Goal: Find contact information: Find contact information

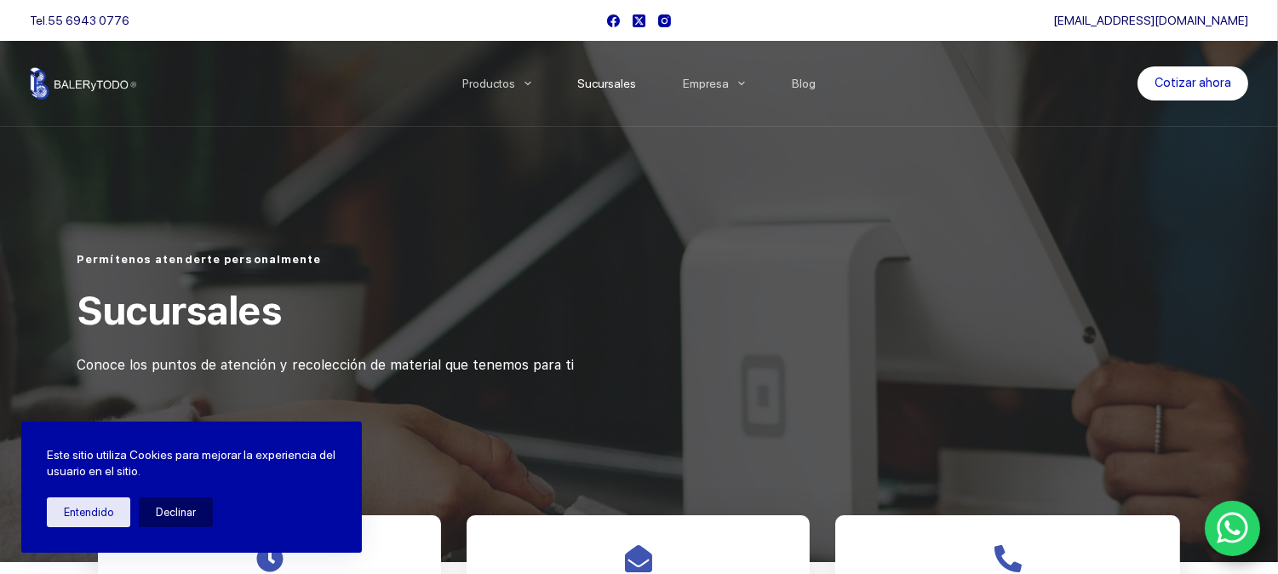
click at [606, 83] on link "Sucursales" at bounding box center [607, 83] width 106 height 0
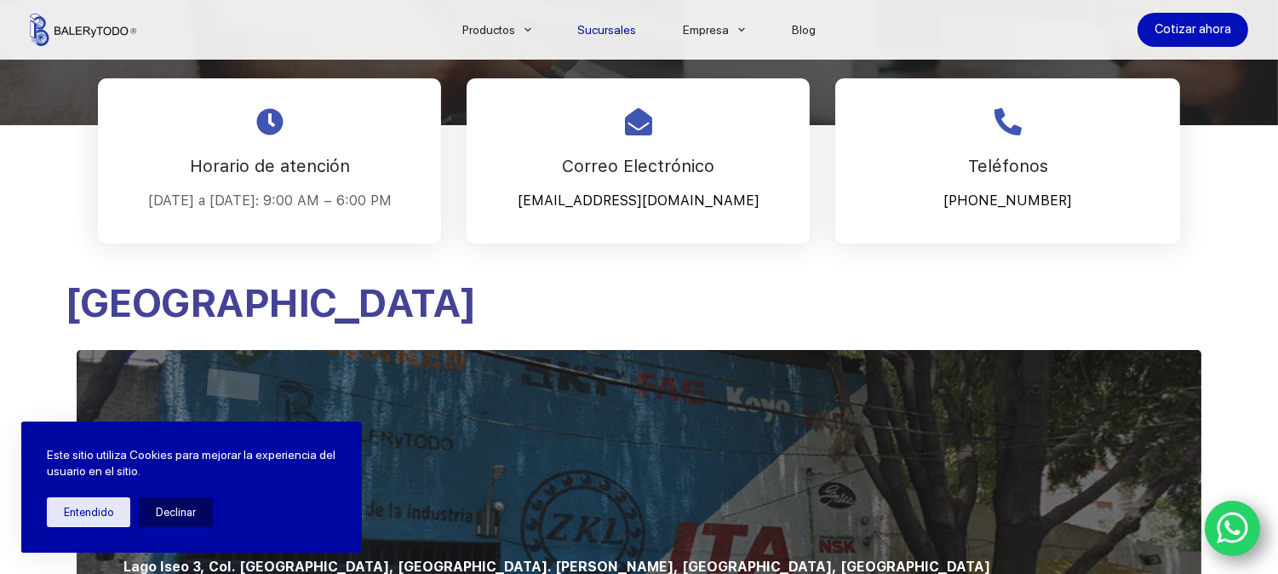
scroll to position [756, 0]
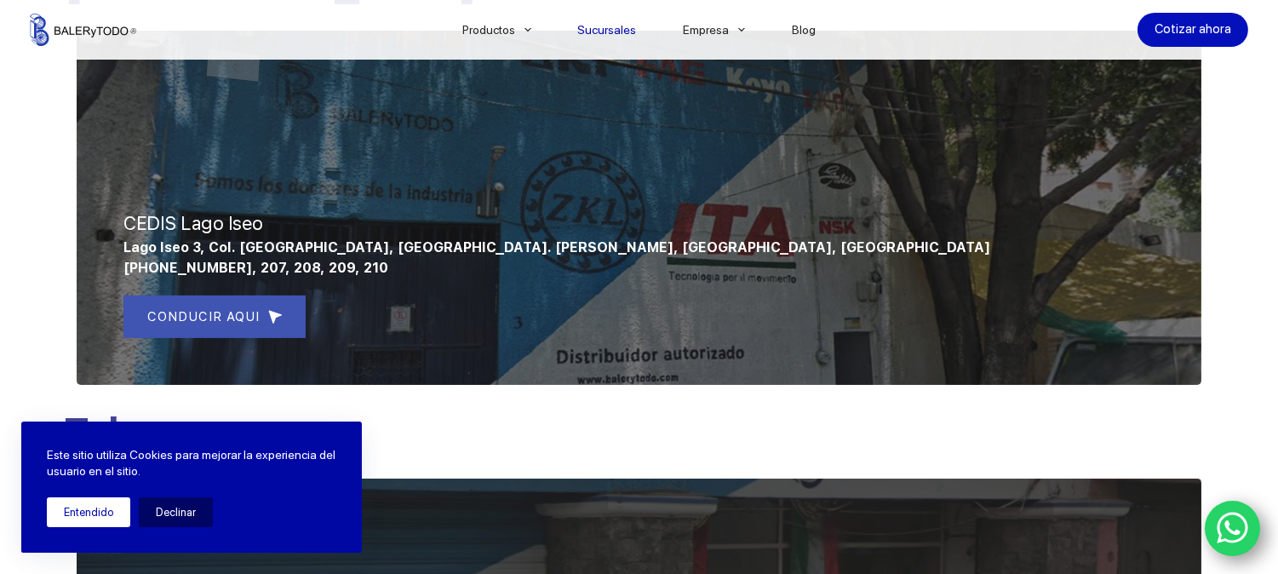
click at [111, 514] on button "Entendido" at bounding box center [88, 512] width 83 height 30
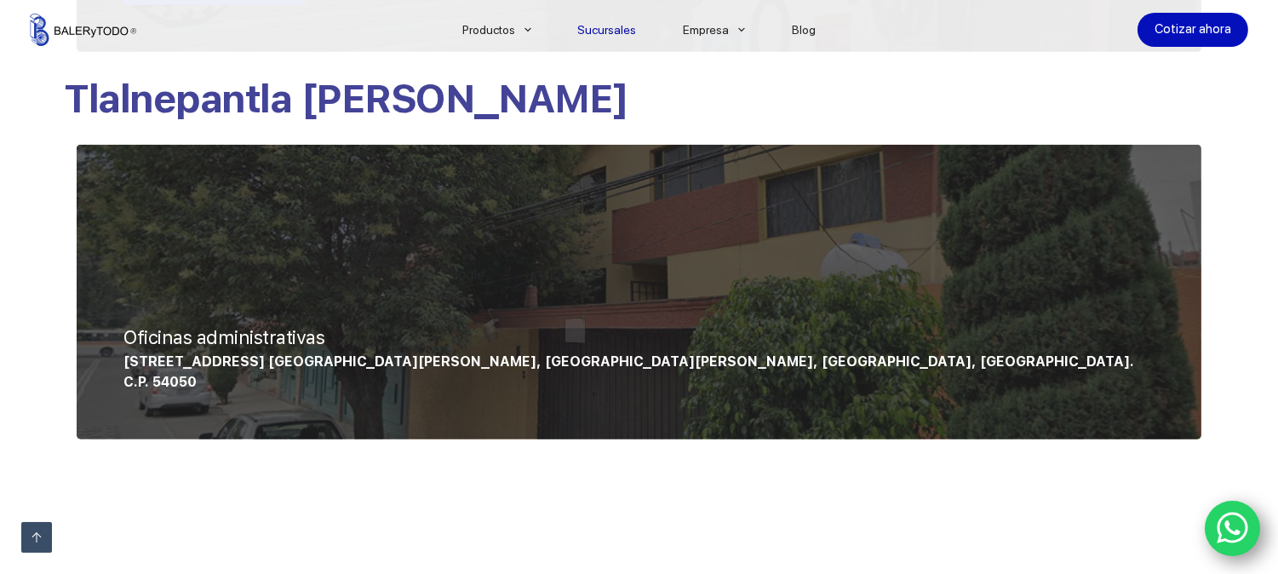
scroll to position [1513, 0]
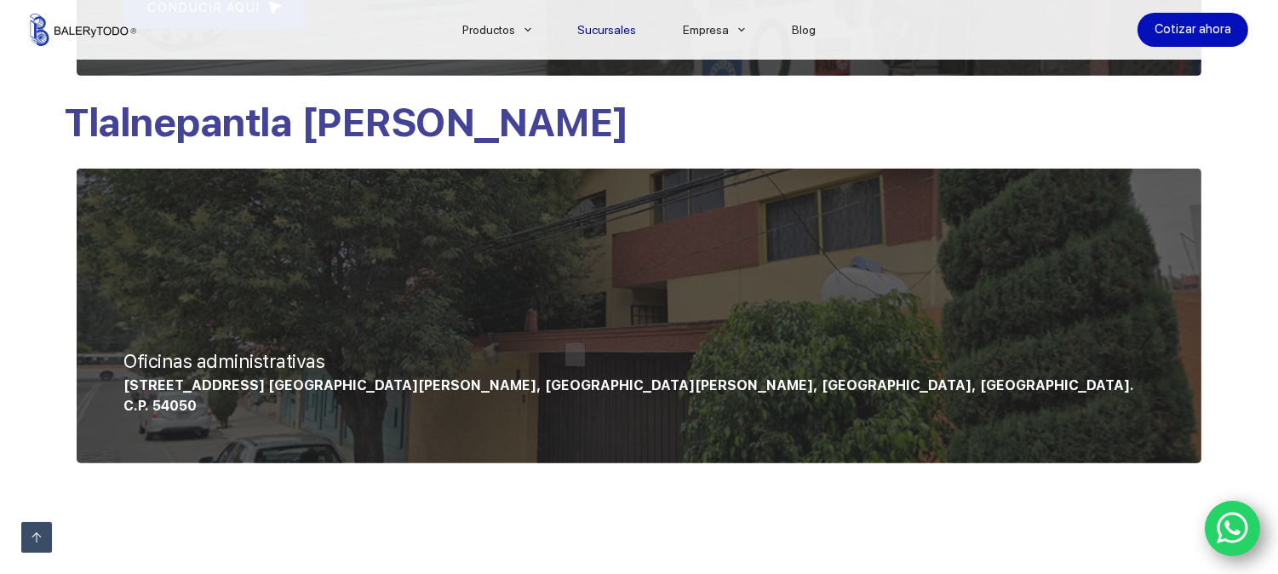
click at [336, 376] on p "[STREET_ADDRESS] [GEOGRAPHIC_DATA][PERSON_NAME], [GEOGRAPHIC_DATA][PERSON_NAME]…" at bounding box center [638, 386] width 1031 height 20
click at [250, 350] on span "Oficinas administrativas" at bounding box center [223, 361] width 201 height 22
click at [243, 131] on span "Tlalnepantla [PERSON_NAME]" at bounding box center [346, 122] width 565 height 47
click at [1237, 525] on icon "WhatsApp" at bounding box center [1233, 528] width 32 height 36
